Goal: Find specific page/section: Find specific page/section

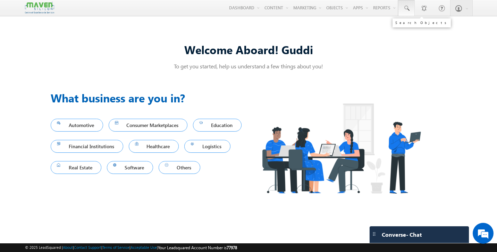
click at [411, 11] on link at bounding box center [406, 8] width 17 height 16
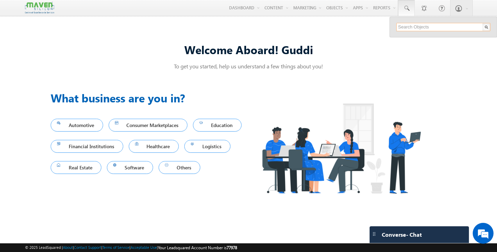
paste input "saudaminijagtap19@gmail.com"
click at [433, 26] on input "saudaminijagtap19@gmail.com" at bounding box center [443, 27] width 94 height 8
paste input "amit.ec221"
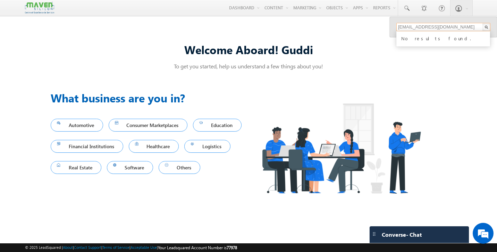
click at [445, 26] on input "amit.ec221@gmail.com" at bounding box center [443, 27] width 94 height 8
paste input "elangoece369"
click at [421, 26] on input "elangoece3691@gmail.com" at bounding box center [443, 27] width 94 height 8
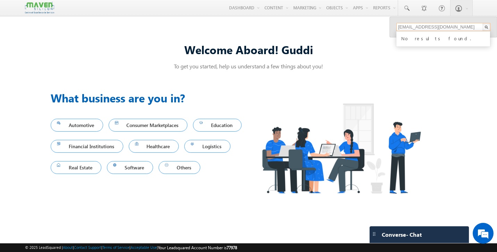
click at [421, 26] on input "elangoece3691@gmail.com" at bounding box center [443, 27] width 94 height 8
paste input "Chandradeep979"
click at [424, 25] on input "Chandradeep979@gmail.com" at bounding box center [443, 27] width 94 height 8
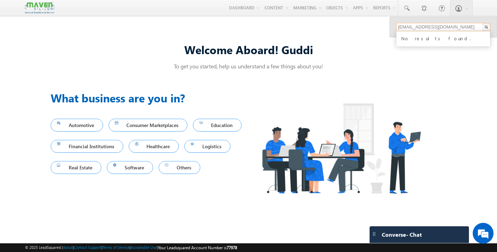
click at [424, 25] on input "Chandradeep979@gmail.com" at bounding box center [443, 27] width 94 height 8
paste input "amit.ec221"
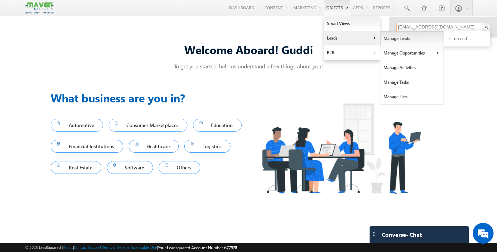
type input "amit.ec221@gmail.com"
click at [395, 39] on link "Manage Leads" at bounding box center [413, 38] width 64 height 15
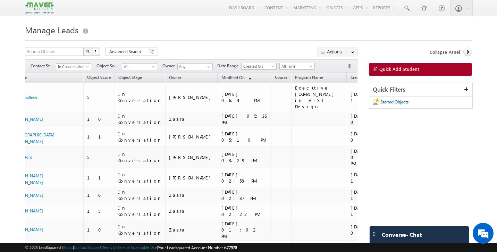
click at [85, 67] on span "In Conversation" at bounding box center [72, 67] width 33 height 6
click at [74, 81] on link "New Lead" at bounding box center [73, 81] width 35 height 6
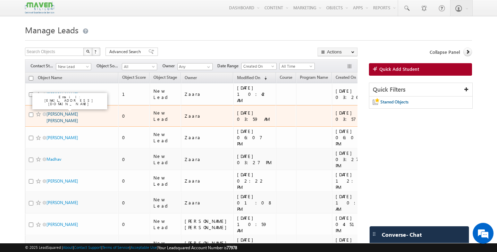
click at [62, 111] on link "[PERSON_NAME] [PERSON_NAME]" at bounding box center [63, 117] width 32 height 12
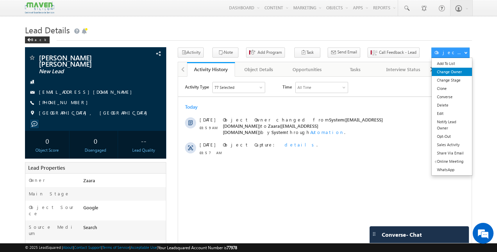
click at [455, 73] on link "Change Owner" at bounding box center [452, 72] width 40 height 8
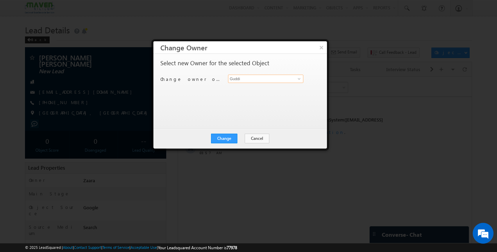
click at [242, 78] on input "Guddi" at bounding box center [265, 79] width 75 height 8
click at [240, 91] on span "lsq7@maven-silicon.com" at bounding box center [262, 92] width 62 height 5
type input "Rohan"
click at [229, 135] on button "Change" at bounding box center [224, 139] width 26 height 10
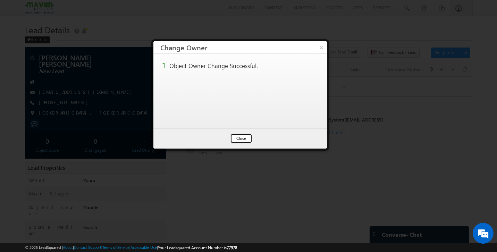
click at [239, 141] on button "Close" at bounding box center [241, 139] width 22 height 10
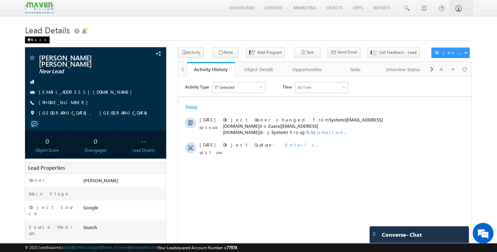
click at [30, 41] on span at bounding box center [29, 39] width 4 height 3
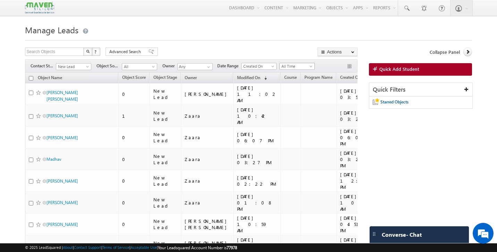
click at [309, 67] on span "All Time" at bounding box center [296, 66] width 33 height 6
click at [303, 126] on link "This Month" at bounding box center [298, 127] width 35 height 6
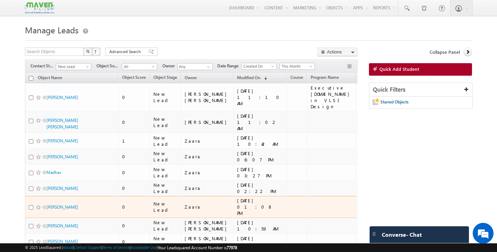
scroll to position [2, 0]
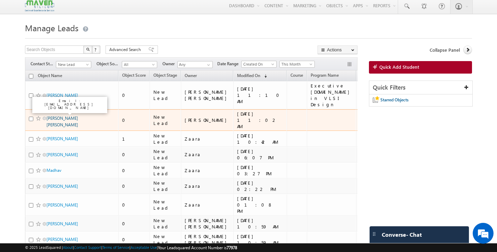
click at [78, 116] on link "[PERSON_NAME] [PERSON_NAME]" at bounding box center [63, 122] width 32 height 12
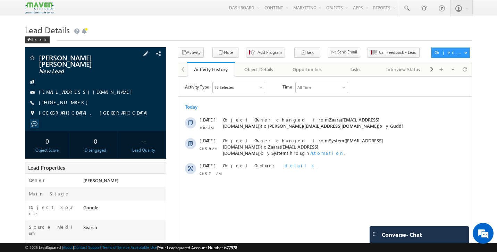
drag, startPoint x: 111, startPoint y: 89, endPoint x: 106, endPoint y: 89, distance: 5.6
click at [105, 89] on div "[EMAIL_ADDRESS][DOMAIN_NAME]" at bounding box center [95, 92] width 135 height 7
copy div "[EMAIL_ADDRESS][DOMAIN_NAME]"
click at [406, 9] on span at bounding box center [406, 8] width 7 height 7
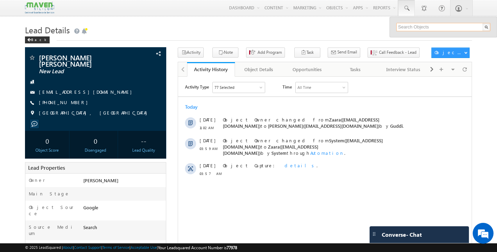
click at [419, 28] on input "text" at bounding box center [443, 27] width 94 height 8
paste input "harshasaravan84@gmail.com"
click at [445, 27] on input "harshasaravan84@gmail.com" at bounding box center [443, 27] width 94 height 8
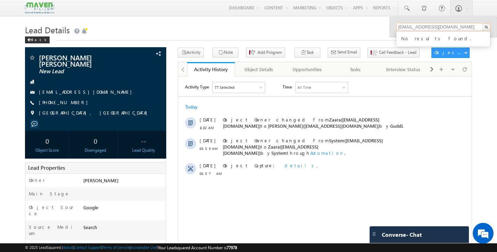
click at [445, 27] on input "harshasaravan84@gmail.com" at bounding box center [443, 27] width 94 height 8
paste input "9108927801"
type input "9108927801"
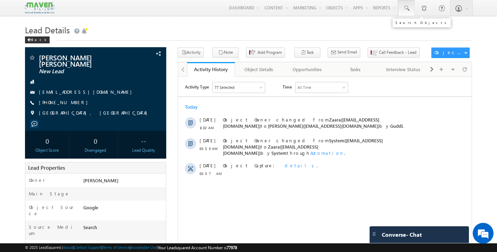
click at [405, 7] on span at bounding box center [406, 8] width 7 height 7
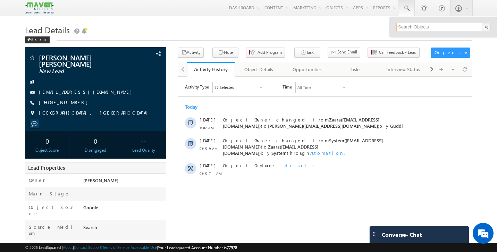
paste input "9108927801"
type input "9108927801"
drag, startPoint x: 430, startPoint y: 27, endPoint x: 319, endPoint y: 26, distance: 110.8
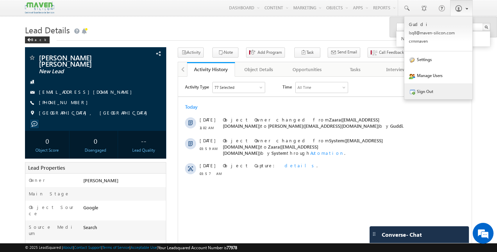
click at [435, 93] on link "Sign Out" at bounding box center [438, 91] width 68 height 16
